Goal: Find specific page/section: Find specific page/section

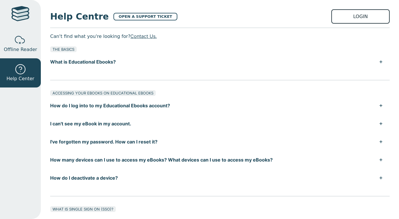
click at [359, 14] on link "LOGIN" at bounding box center [360, 16] width 58 height 14
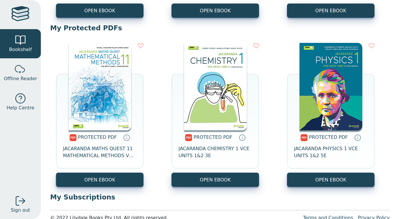
scroll to position [218, 0]
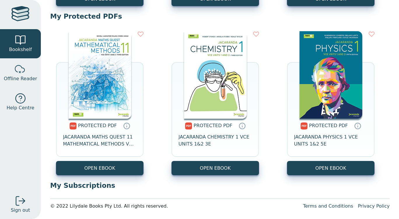
click at [119, 91] on img at bounding box center [99, 74] width 63 height 87
click at [215, 87] on img at bounding box center [215, 74] width 63 height 87
click at [220, 82] on img at bounding box center [215, 74] width 63 height 87
